Goal: Task Accomplishment & Management: Complete application form

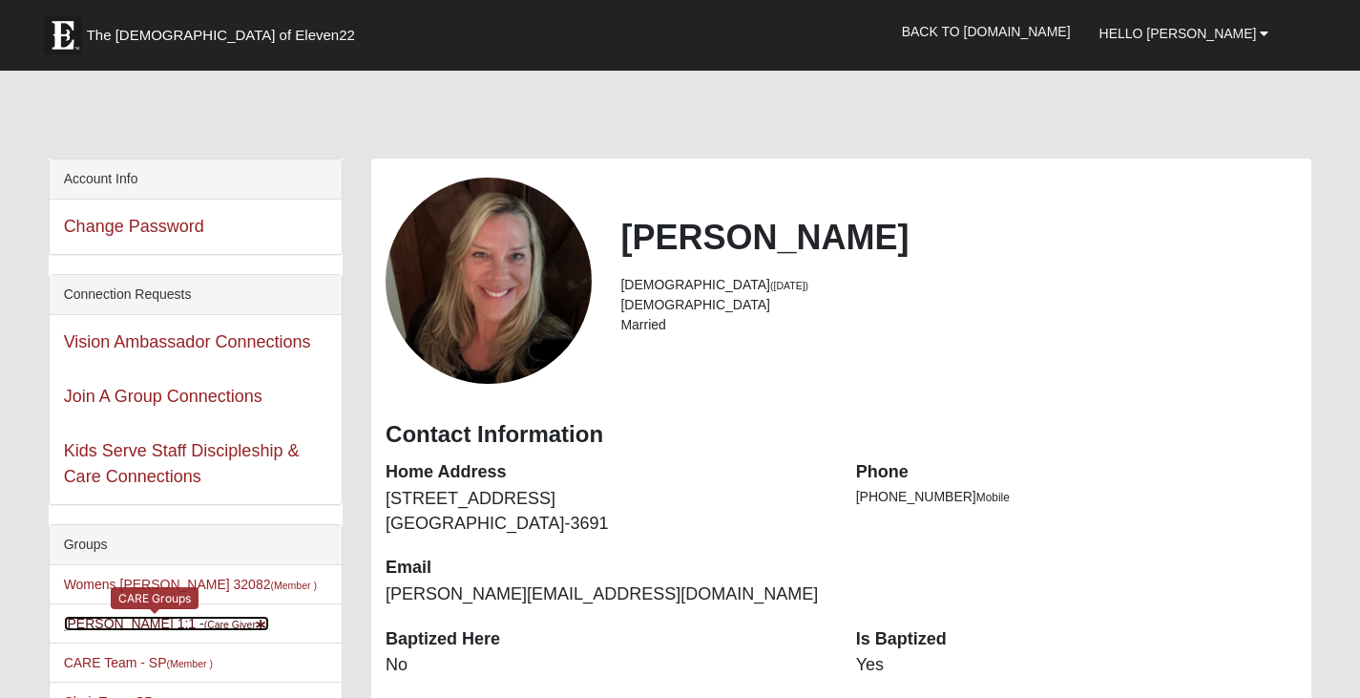
click at [151, 628] on link "[PERSON_NAME] 1:1 - (Care Giver )" at bounding box center [167, 623] width 206 height 15
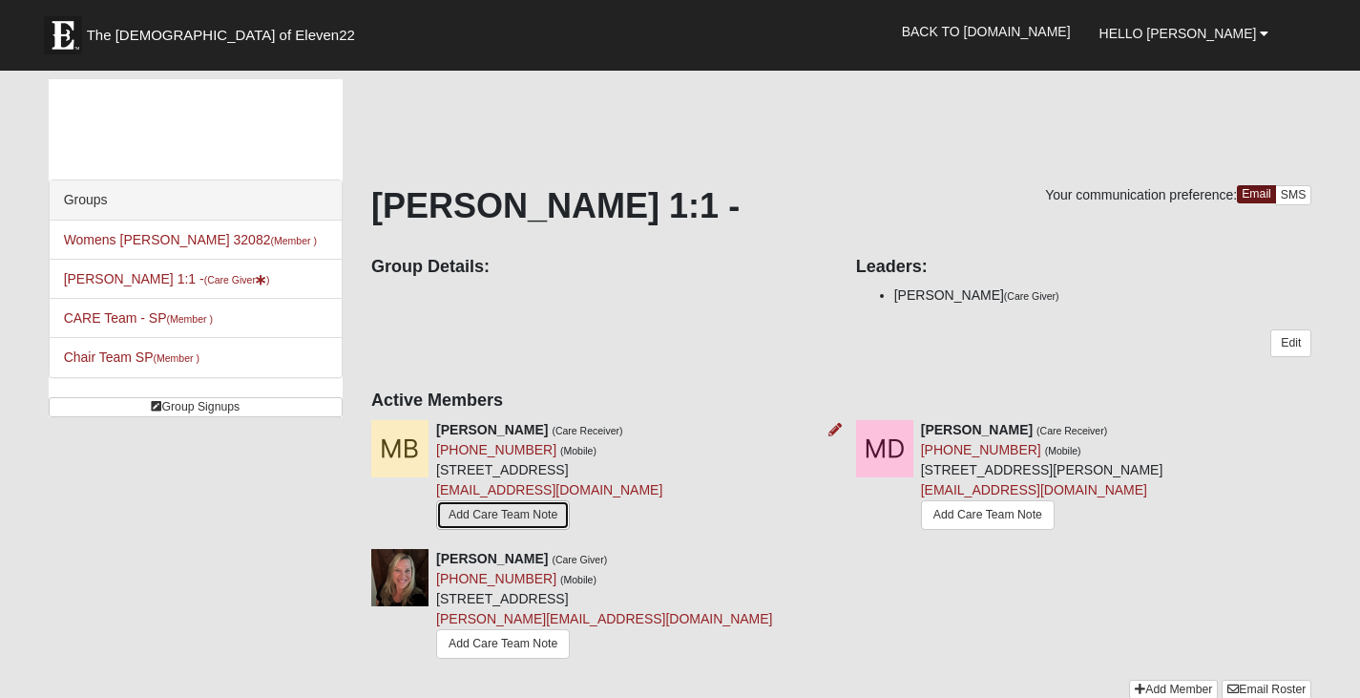
click at [529, 513] on link "Add Care Team Note" at bounding box center [503, 515] width 134 height 30
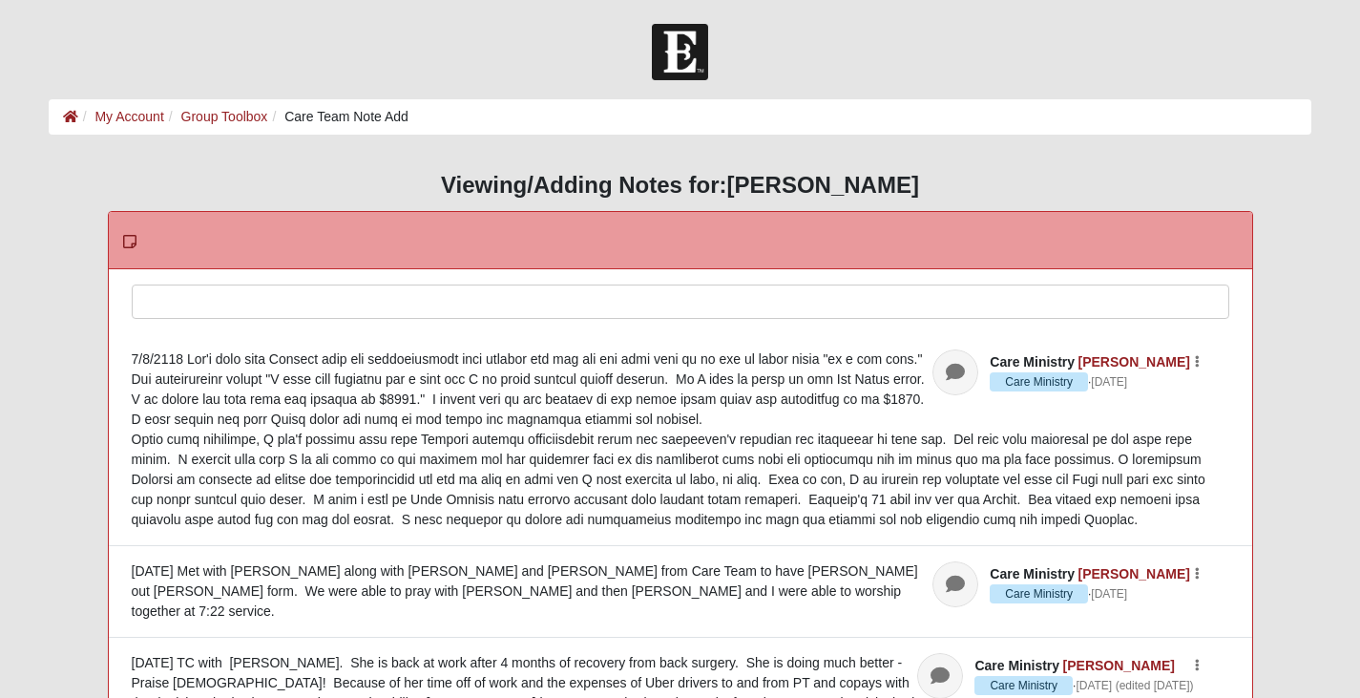
click at [199, 298] on div at bounding box center [681, 327] width 1096 height 84
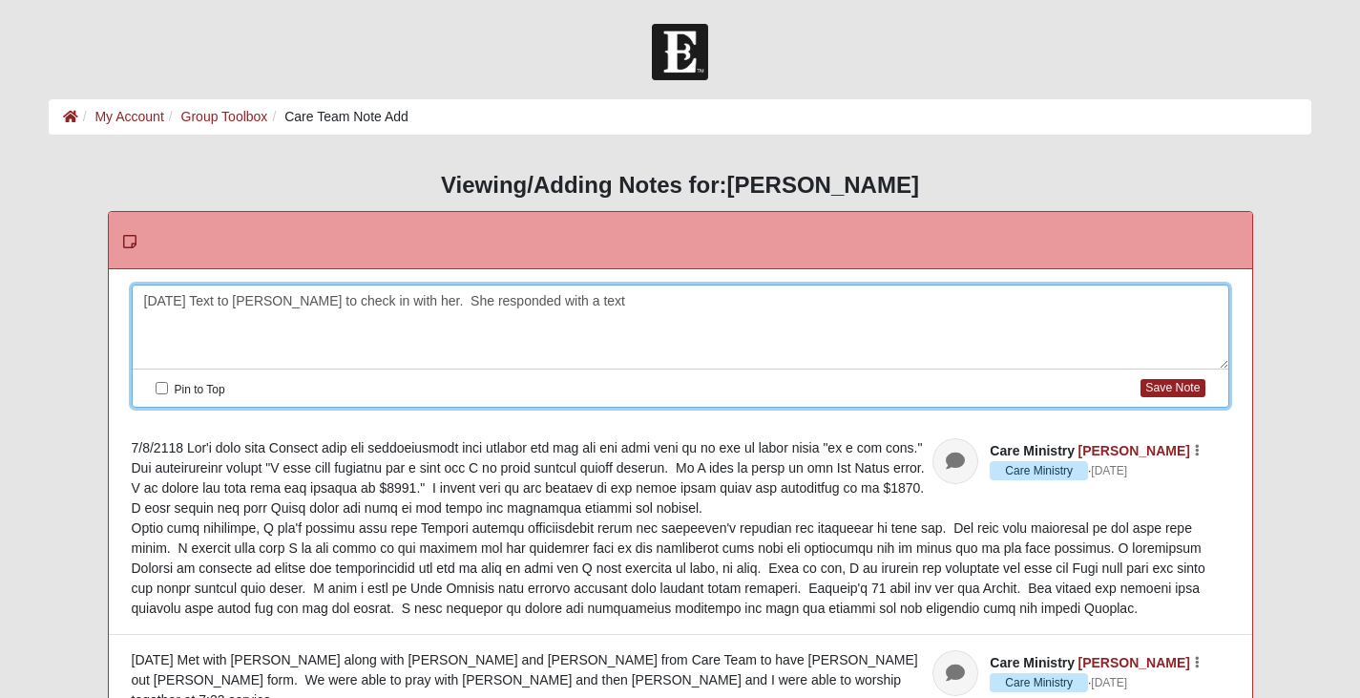
click at [427, 302] on div "9/11/2025 Text to Monique to check in with her. She responded with a text" at bounding box center [681, 327] width 1096 height 84
click at [789, 304] on div "9/11/2025 Text to Monique to check in with her and how I can be praying for her…" at bounding box center [681, 327] width 1096 height 84
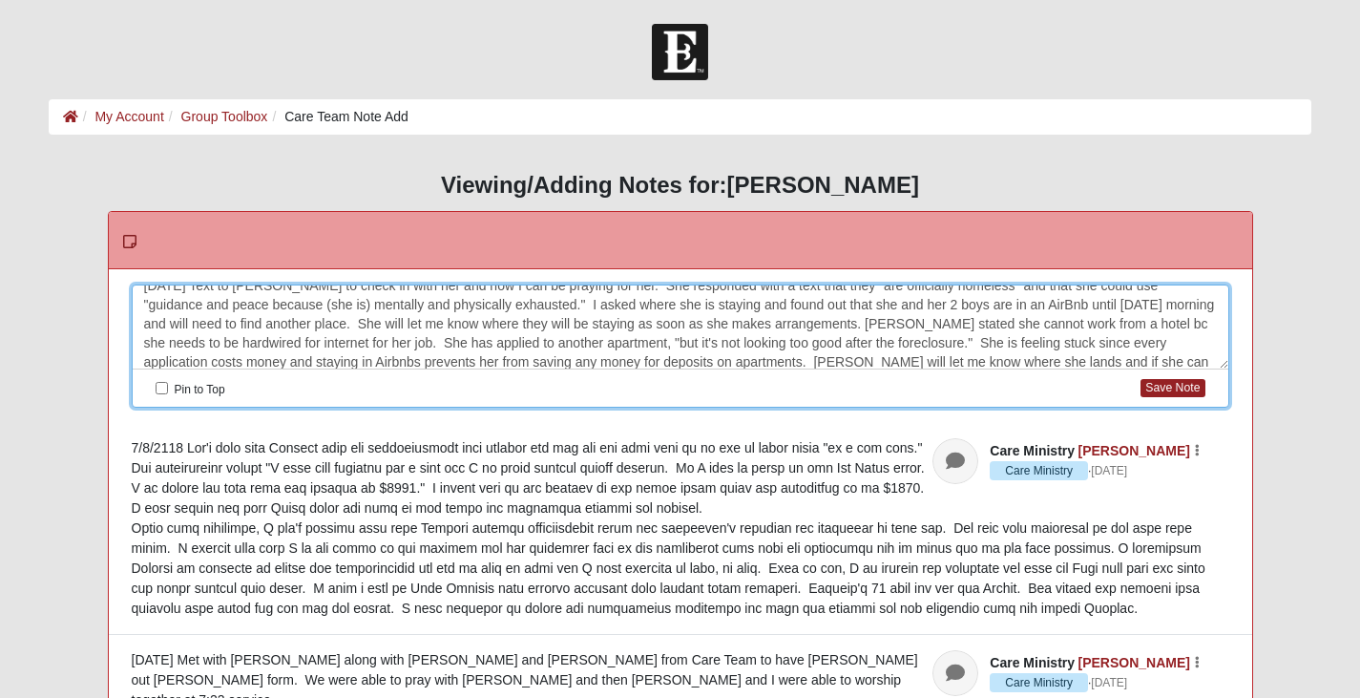
scroll to position [34, 0]
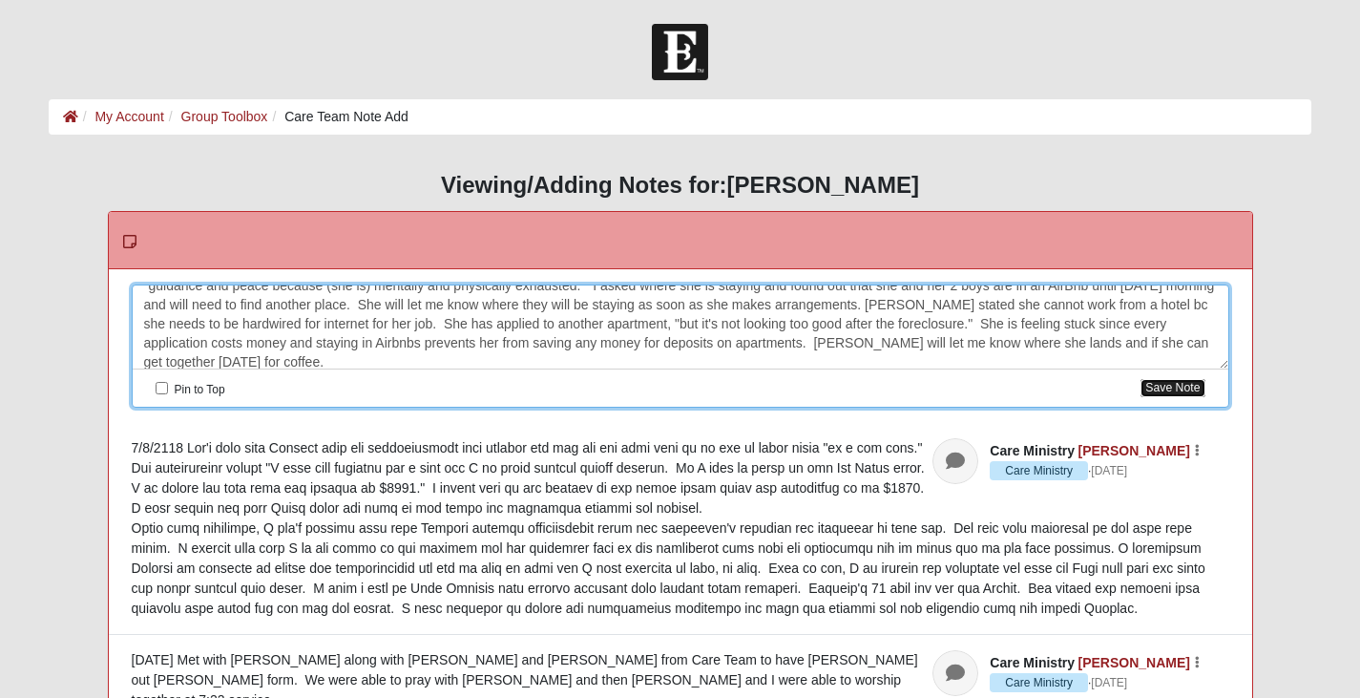
click at [1175, 388] on button "Save Note" at bounding box center [1173, 388] width 64 height 18
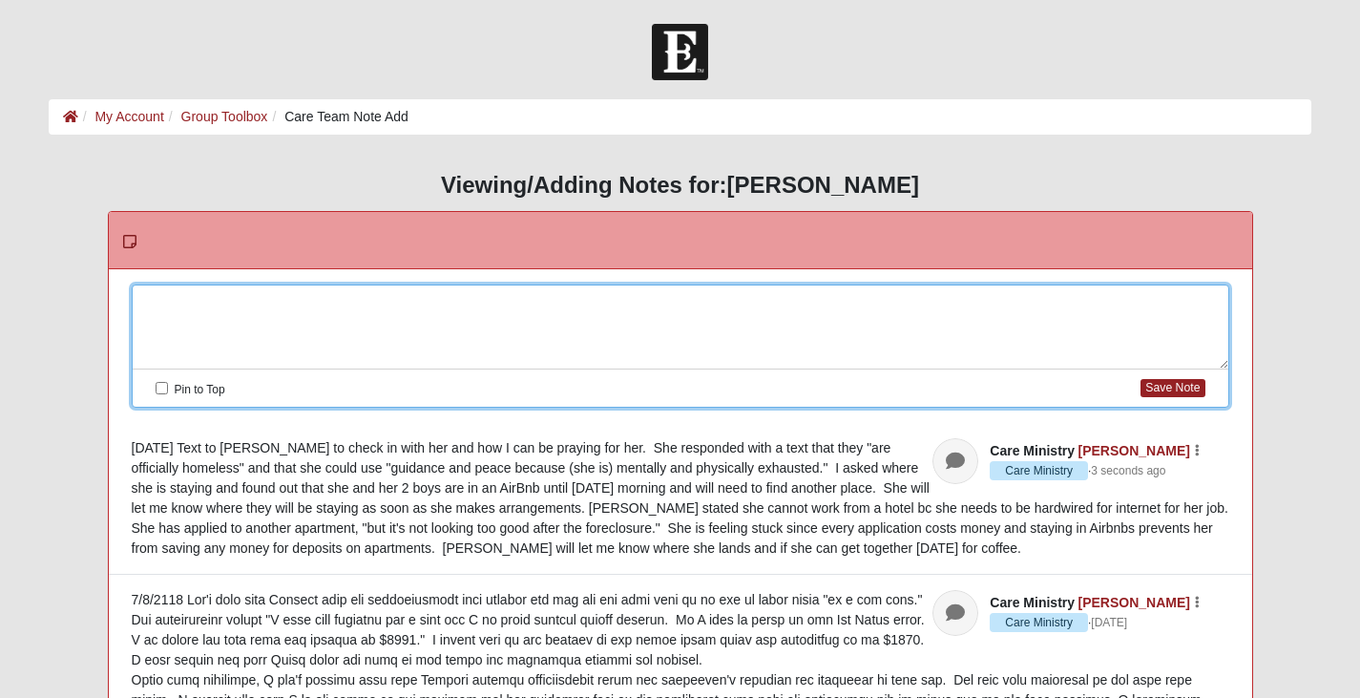
click at [237, 303] on div at bounding box center [681, 327] width 1096 height 84
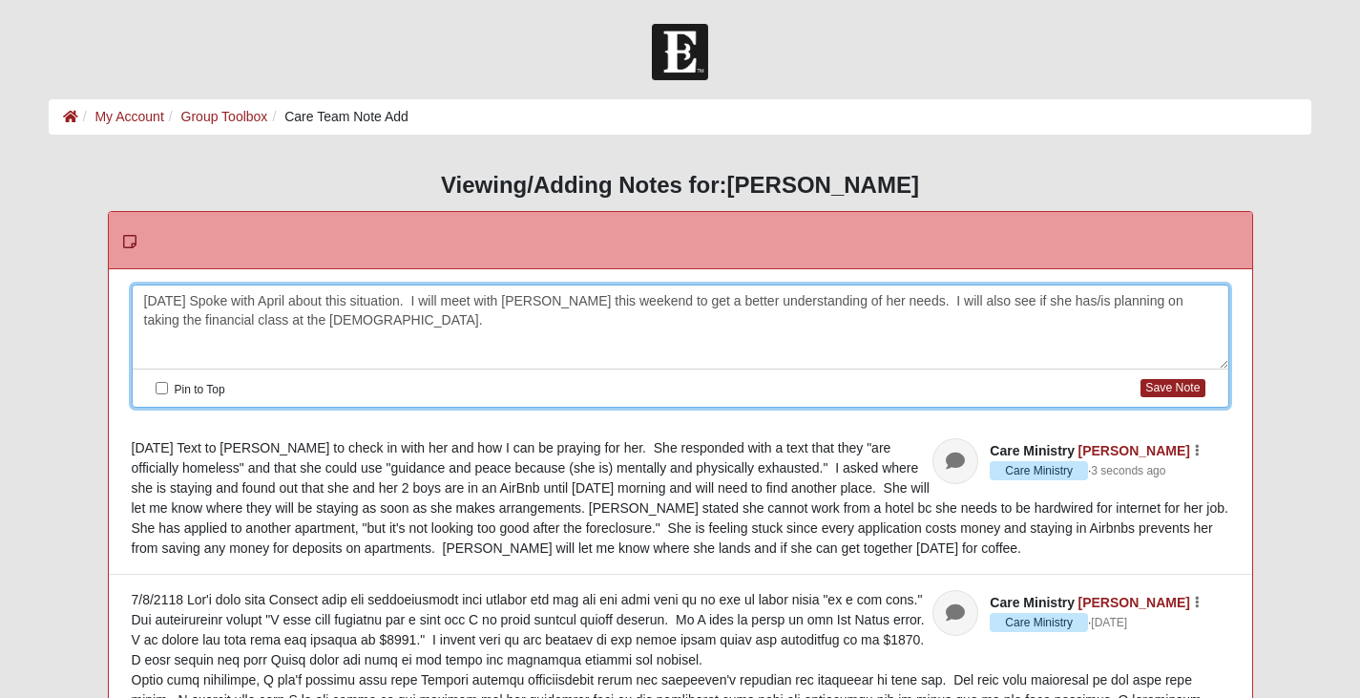
click at [411, 299] on div "9/12/25 Spoke with April about this situation. I will meet with Monique this we…" at bounding box center [681, 327] width 1096 height 84
click at [574, 318] on div "9/12/25 Spoke with April about this situation. This pattern of living is not a …" at bounding box center [681, 327] width 1096 height 84
click at [689, 297] on div "9/12/25 Spoke with April about this situation. This pattern of living is not a …" at bounding box center [681, 327] width 1096 height 84
click at [715, 298] on div "9/12/25 Spoke with April about this situation. This pattern of living is not a …" at bounding box center [681, 327] width 1096 height 84
click at [970, 303] on div "9/12/25 Spoke with April about this situation. This pattern of living is not a …" at bounding box center [681, 327] width 1096 height 84
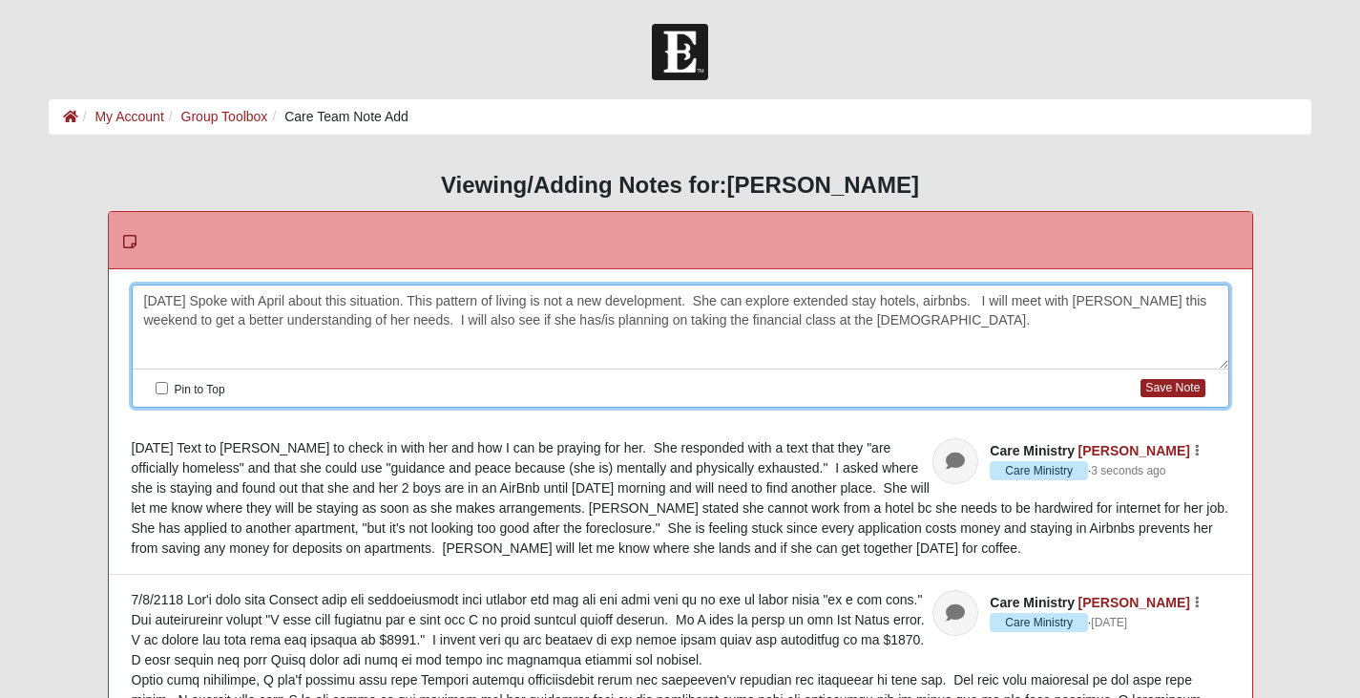
click at [871, 319] on div "9/12/25 Spoke with April about this situation. This pattern of living is not a …" at bounding box center [681, 327] width 1096 height 84
click at [1201, 385] on button "Save Note" at bounding box center [1173, 388] width 64 height 18
